Goal: Information Seeking & Learning: Learn about a topic

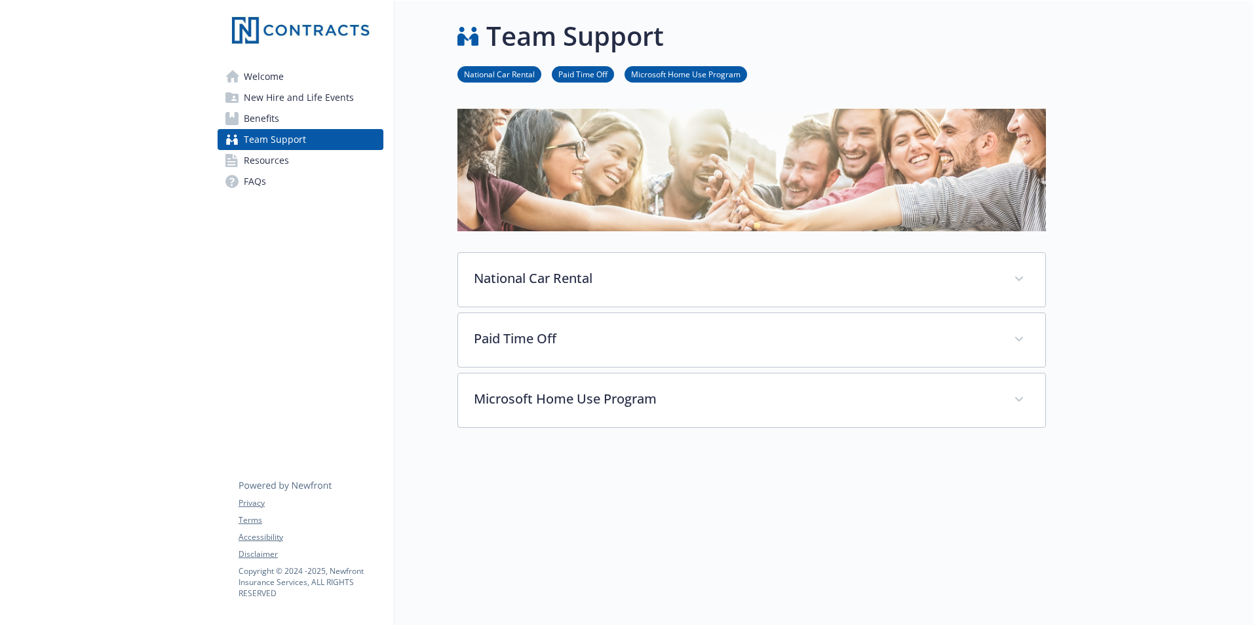
click at [313, 122] on link "Benefits" at bounding box center [301, 118] width 166 height 21
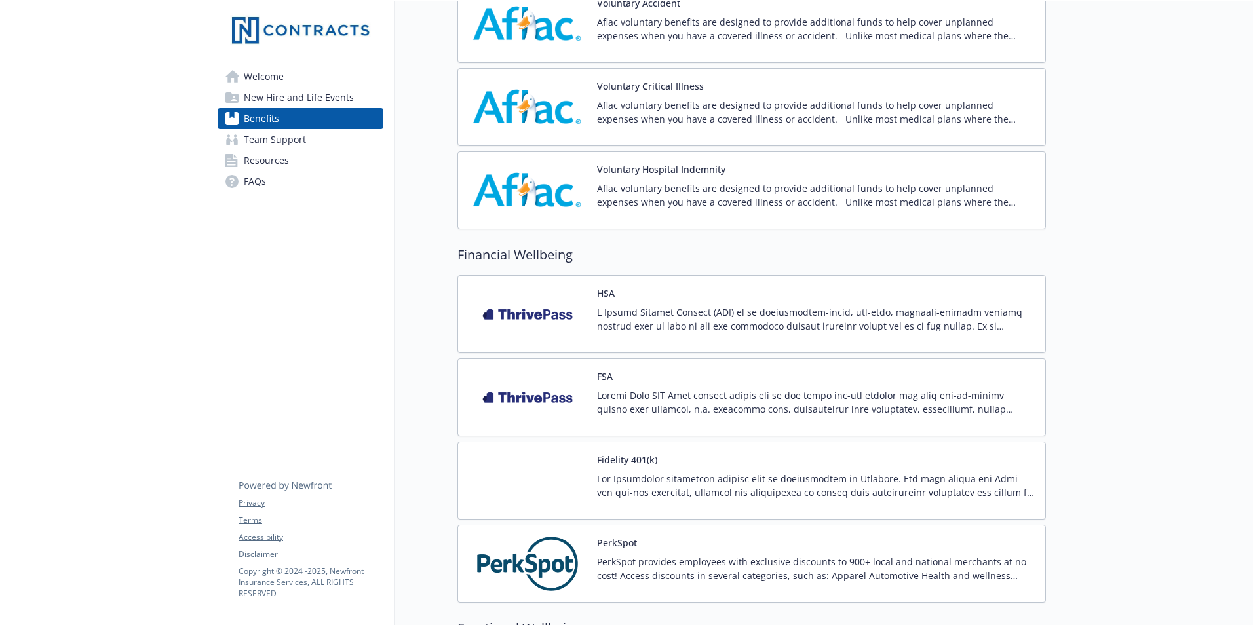
scroll to position [1191, 0]
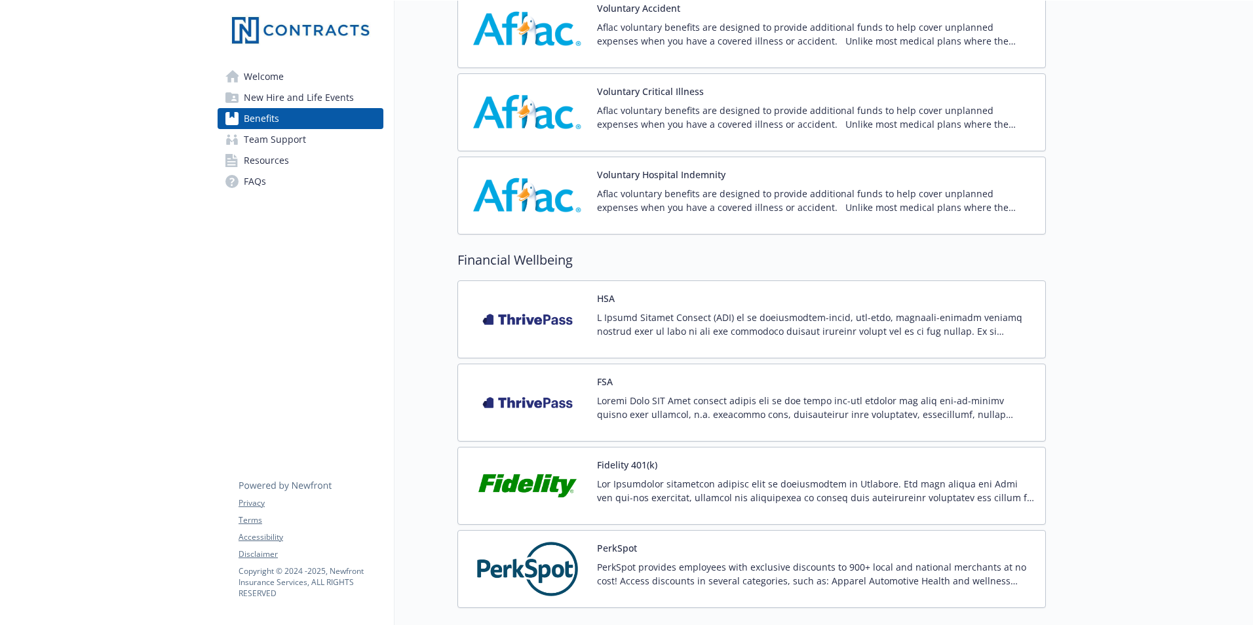
click at [791, 469] on div "Fidelity 401(k)" at bounding box center [816, 486] width 438 height 56
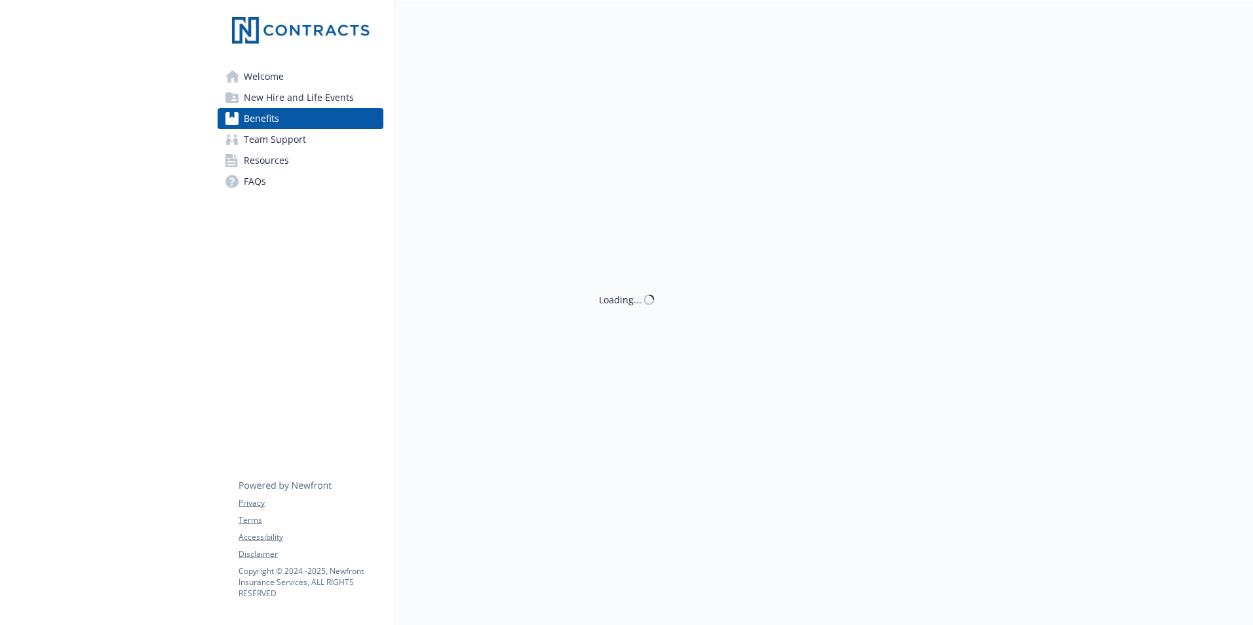
scroll to position [1191, 0]
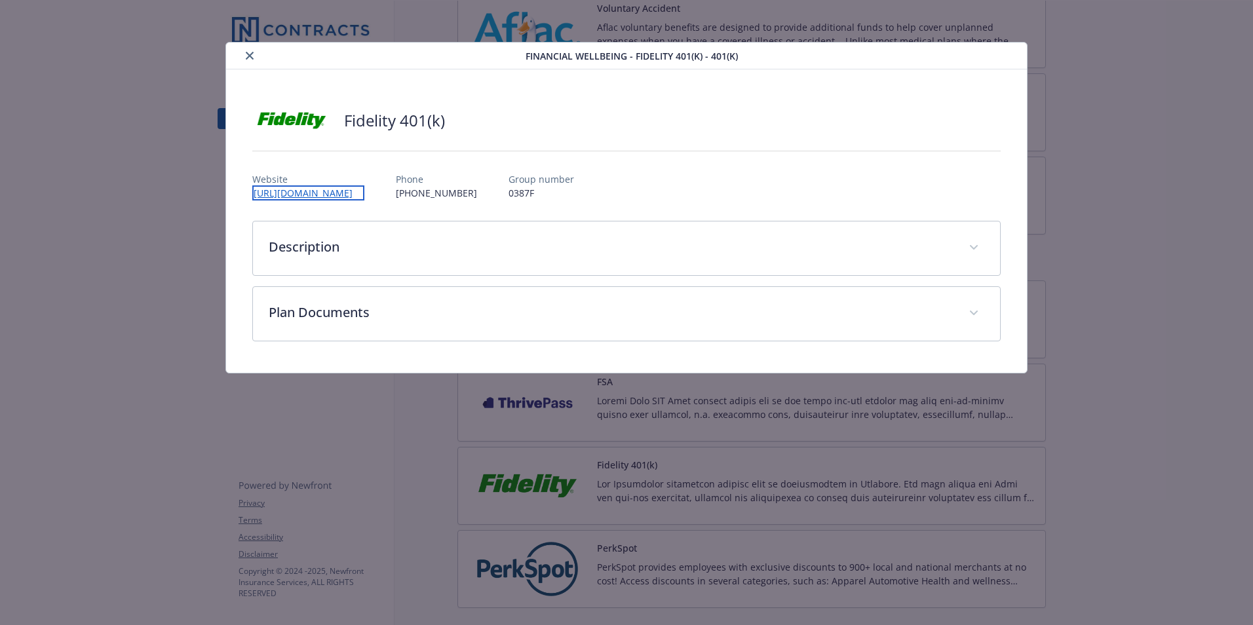
click at [364, 195] on link "[URL][DOMAIN_NAME]" at bounding box center [308, 193] width 112 height 15
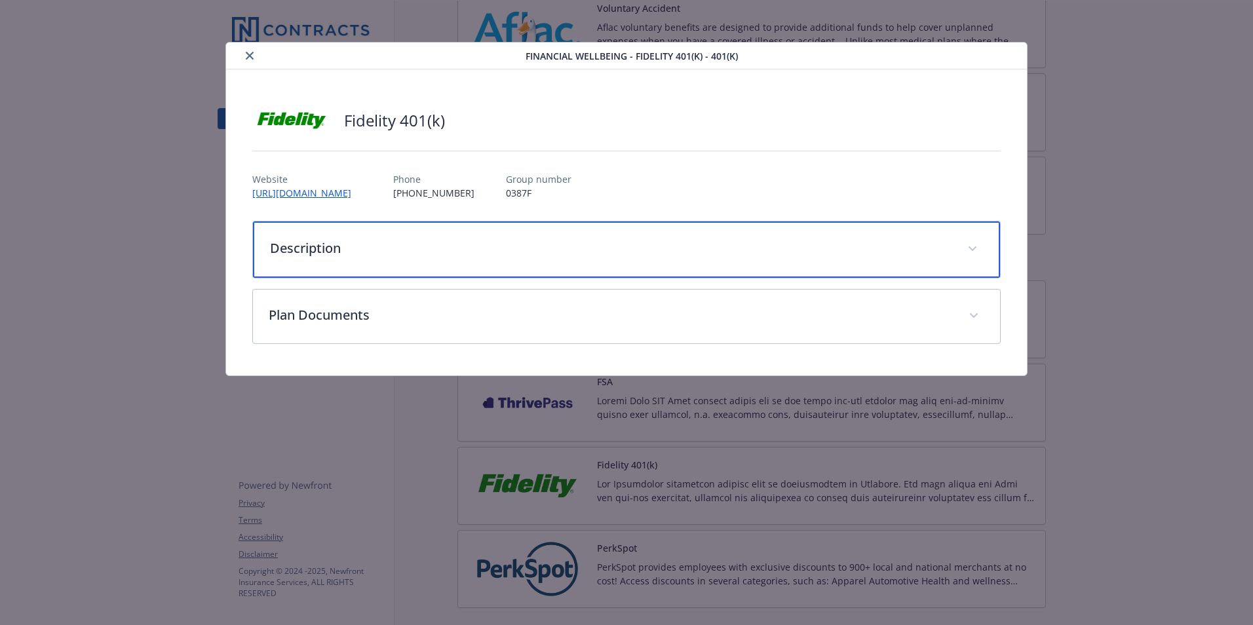
click at [442, 244] on p "Description" at bounding box center [611, 249] width 682 height 20
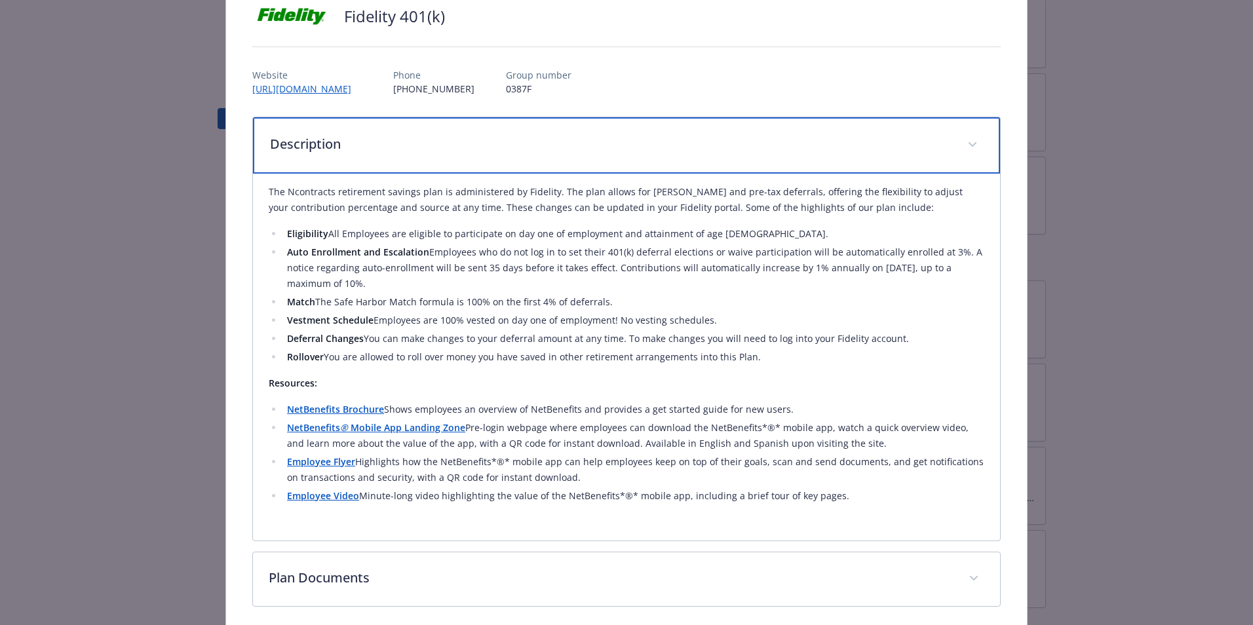
scroll to position [0, 0]
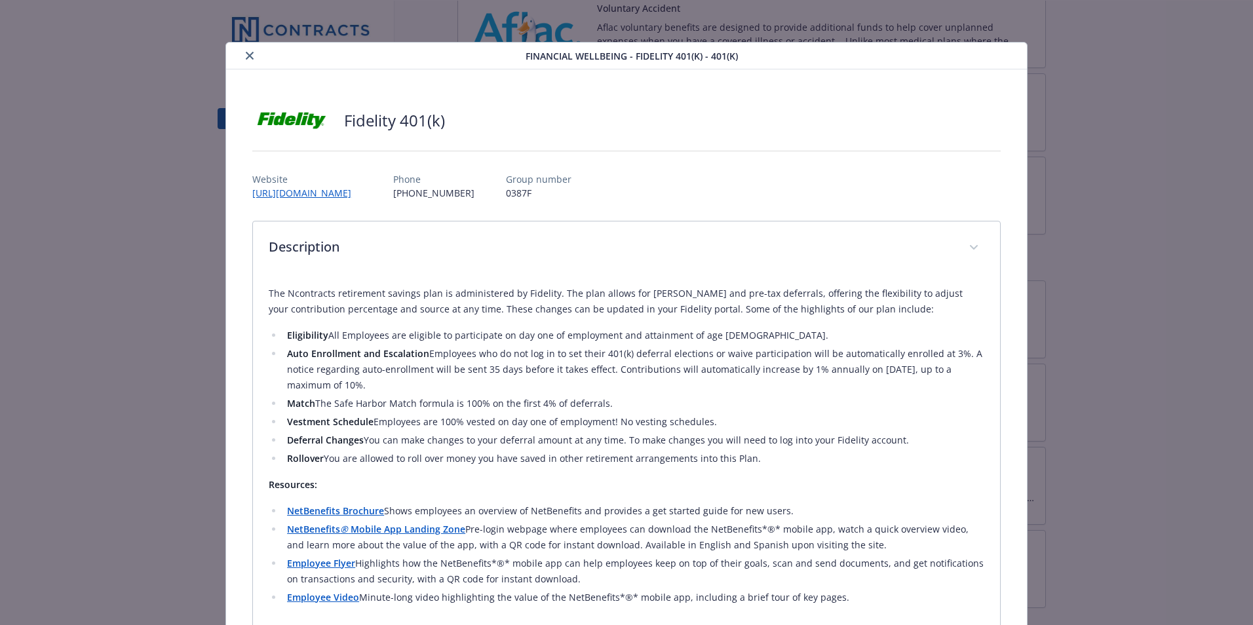
click at [248, 53] on icon "close" at bounding box center [250, 56] width 8 height 8
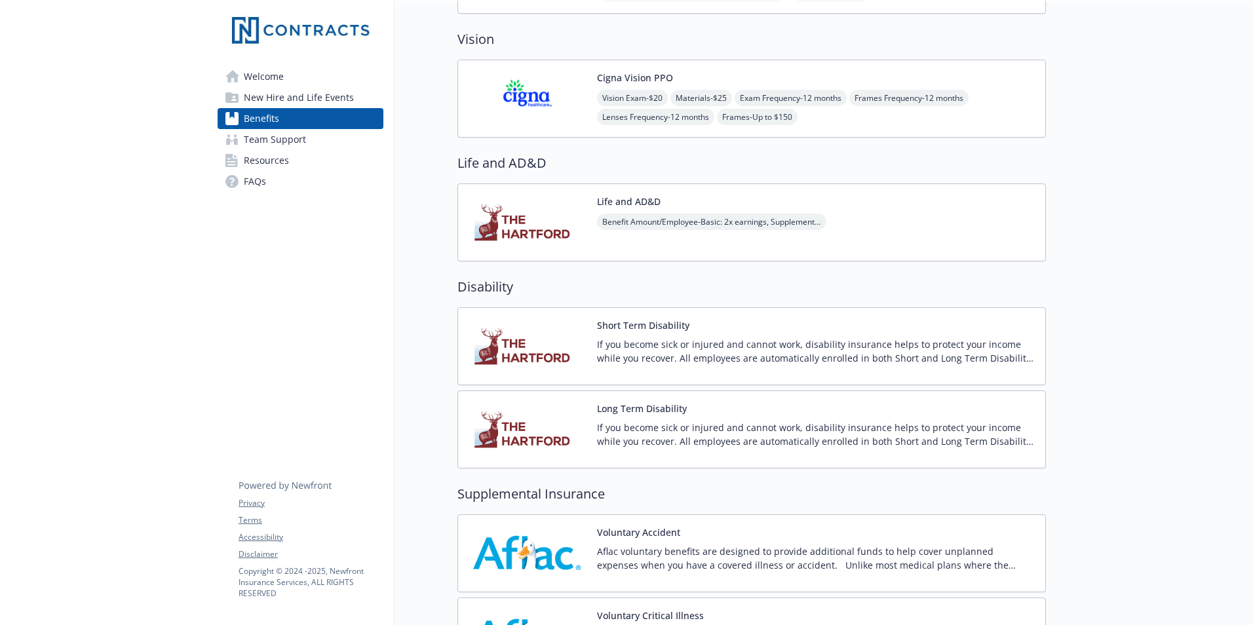
scroll to position [601, 0]
